Goal: Task Accomplishment & Management: Use online tool/utility

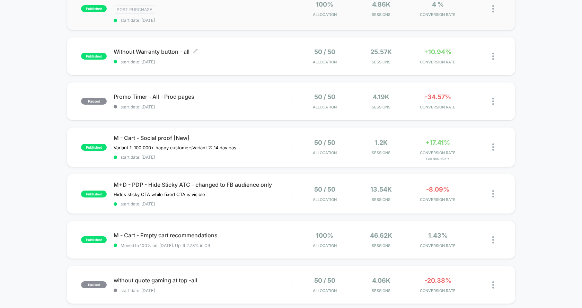
scroll to position [90, 0]
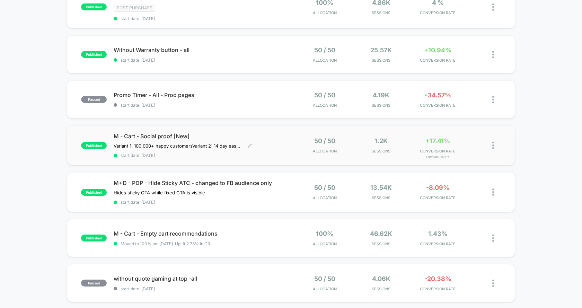
click at [288, 144] on div "M - Cart - Social proof [New] Variant 1: 100,000+ happy customers Variant 2: 14…" at bounding box center [202, 145] width 177 height 25
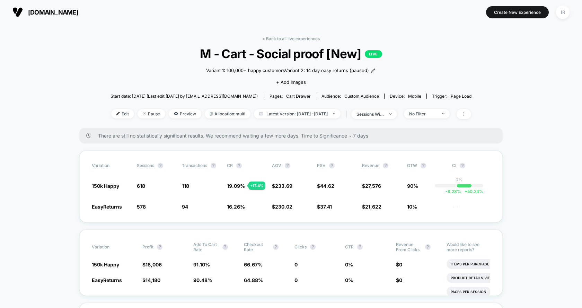
drag, startPoint x: 105, startPoint y: 117, endPoint x: 34, endPoint y: 110, distance: 71.6
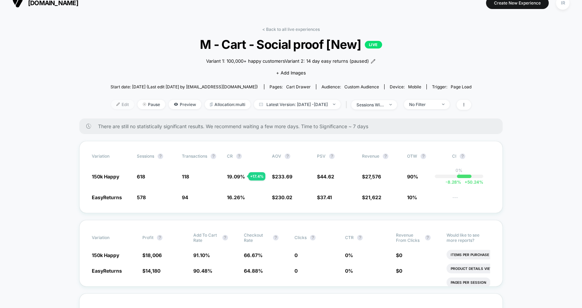
click at [111, 100] on span "Edit" at bounding box center [122, 104] width 23 height 9
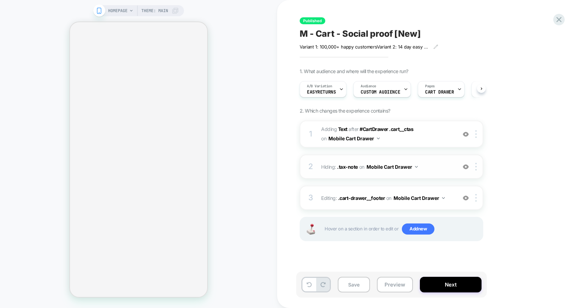
scroll to position [0, 0]
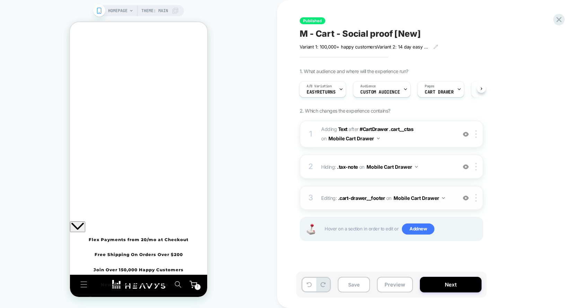
click at [386, 190] on div "3 Editing : .cart-drawer__footer .cart-drawer__footer on Mobile Cart Drawer Add…" at bounding box center [390, 198] width 183 height 24
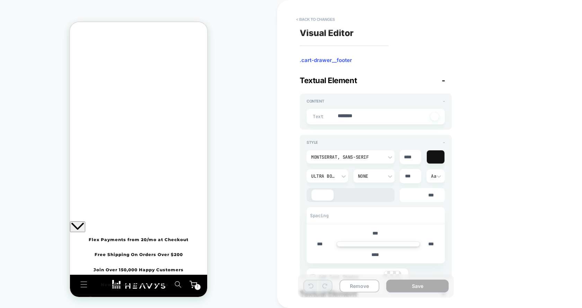
type textarea "*"
click at [317, 22] on button "< Back to changes" at bounding box center [315, 19] width 46 height 11
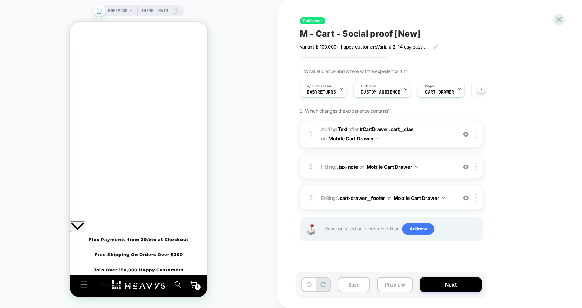
scroll to position [0, 0]
click at [412, 141] on span "#_loomi_addon_1754562206388 Adding Text AFTER #CartDrawer .cart__ctas #CartDraw…" at bounding box center [387, 134] width 132 height 19
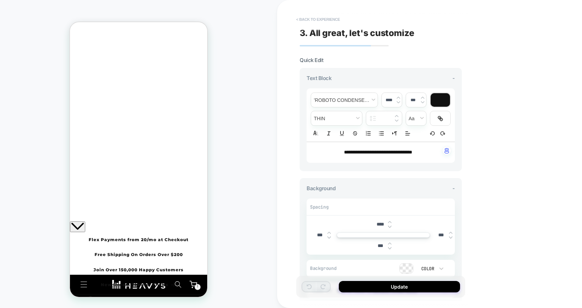
click at [313, 20] on button "< Back to experience" at bounding box center [317, 19] width 51 height 11
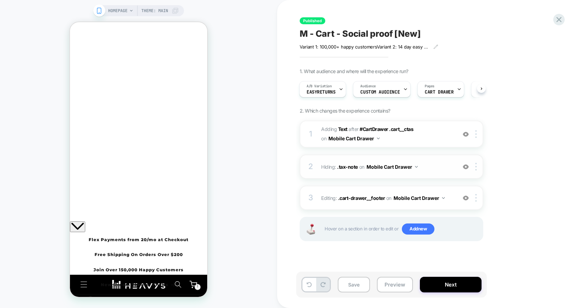
click at [437, 171] on div "2 Hiding : .tax-note .tax-note on Mobile Cart Drawer Add Before Add After Copy …" at bounding box center [390, 166] width 183 height 24
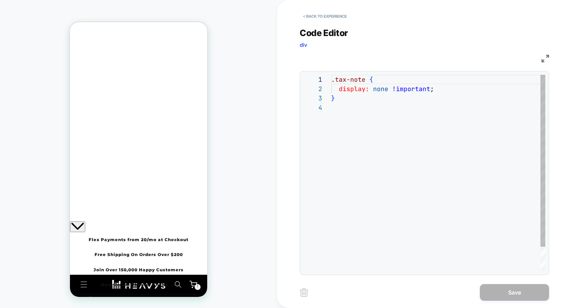
scroll to position [28, 0]
click at [305, 19] on button "< Back to experience" at bounding box center [324, 16] width 51 height 11
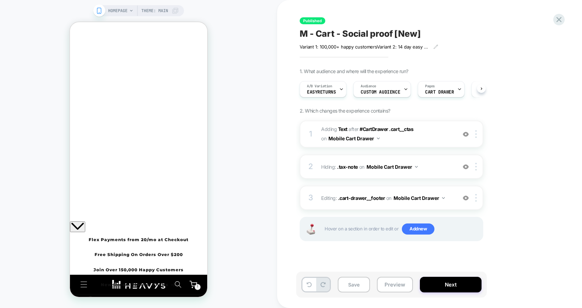
scroll to position [0, 0]
click at [179, 261] on span "Easy Returns | 150,000+ Happy Customers" at bounding box center [138, 258] width 81 height 6
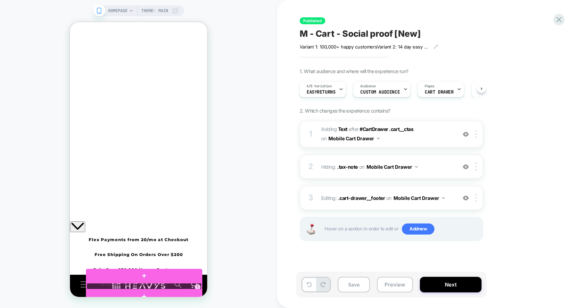
click at [196, 286] on div at bounding box center [144, 286] width 115 height 7
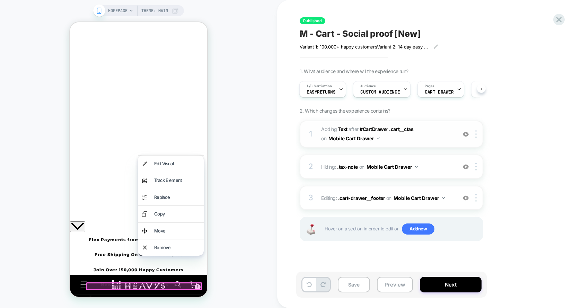
click at [437, 142] on span "#_loomi_addon_1754562206388 Adding Text AFTER #CartDrawer .cart__ctas #CartDraw…" at bounding box center [387, 134] width 132 height 19
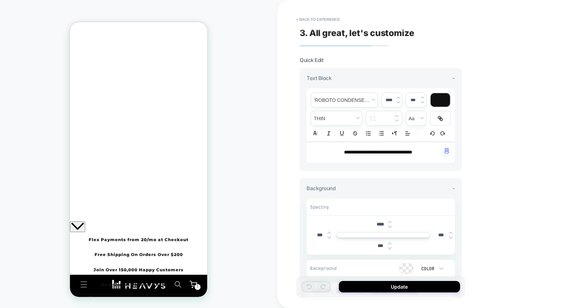
drag, startPoint x: 363, startPoint y: 150, endPoint x: 309, endPoint y: 150, distance: 54.0
click at [309, 150] on div "**********" at bounding box center [380, 152] width 148 height 21
click at [344, 150] on span "**********" at bounding box center [378, 152] width 68 height 5
drag, startPoint x: 331, startPoint y: 151, endPoint x: 365, endPoint y: 151, distance: 33.9
click at [365, 151] on span "**********" at bounding box center [378, 152] width 68 height 5
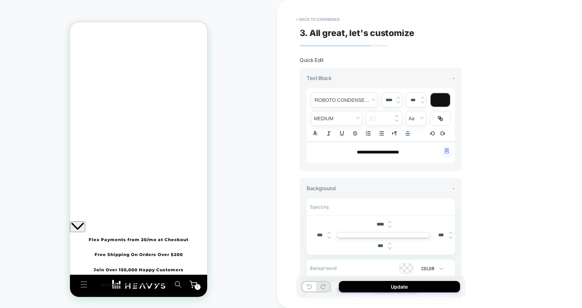
click at [412, 152] on p "**********" at bounding box center [377, 152] width 129 height 7
drag, startPoint x: 396, startPoint y: 299, endPoint x: 397, endPoint y: 293, distance: 5.9
click at [397, 293] on div "Update" at bounding box center [383, 290] width 169 height 29
click at [399, 282] on button "Update" at bounding box center [399, 286] width 121 height 11
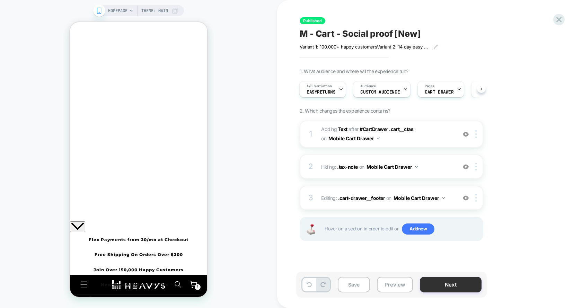
click at [440, 288] on button "Next" at bounding box center [451, 285] width 62 height 16
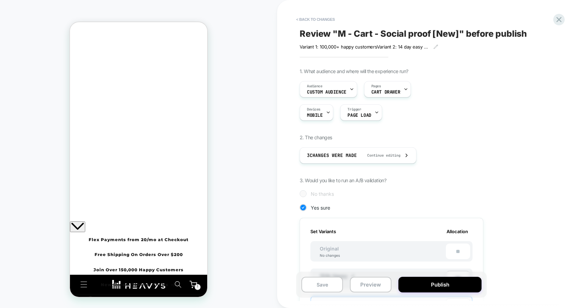
scroll to position [0, 1]
drag, startPoint x: 440, startPoint y: 288, endPoint x: 438, endPoint y: 225, distance: 63.0
click at [439, 225] on div "< Back to changes Review " M - Cart - Social proof [New] " before publish Varia…" at bounding box center [429, 154] width 260 height 308
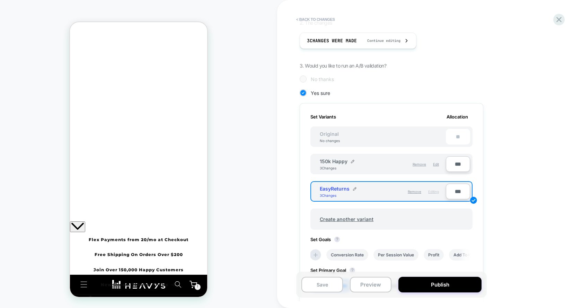
scroll to position [121, 0]
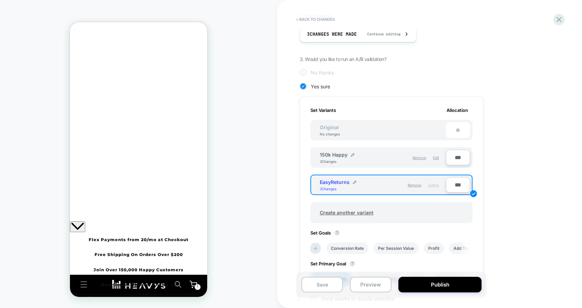
drag, startPoint x: 436, startPoint y: 289, endPoint x: 429, endPoint y: 276, distance: 14.9
click at [429, 276] on div "Save Preview Publish" at bounding box center [391, 284] width 190 height 26
click at [430, 283] on button "Publish" at bounding box center [439, 285] width 83 height 16
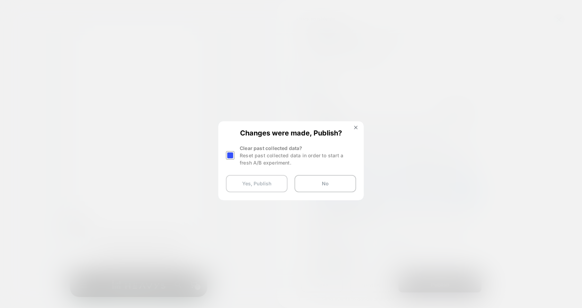
click at [270, 186] on button "Yes, Publish" at bounding box center [257, 183] width 62 height 17
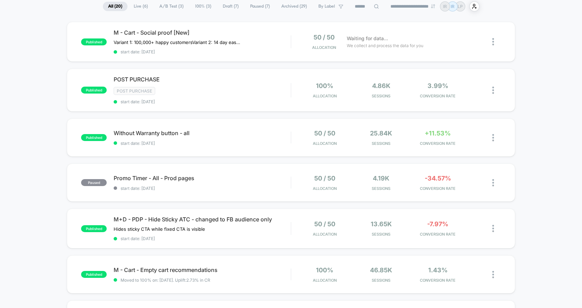
scroll to position [78, 0]
